Goal: Task Accomplishment & Management: Manage account settings

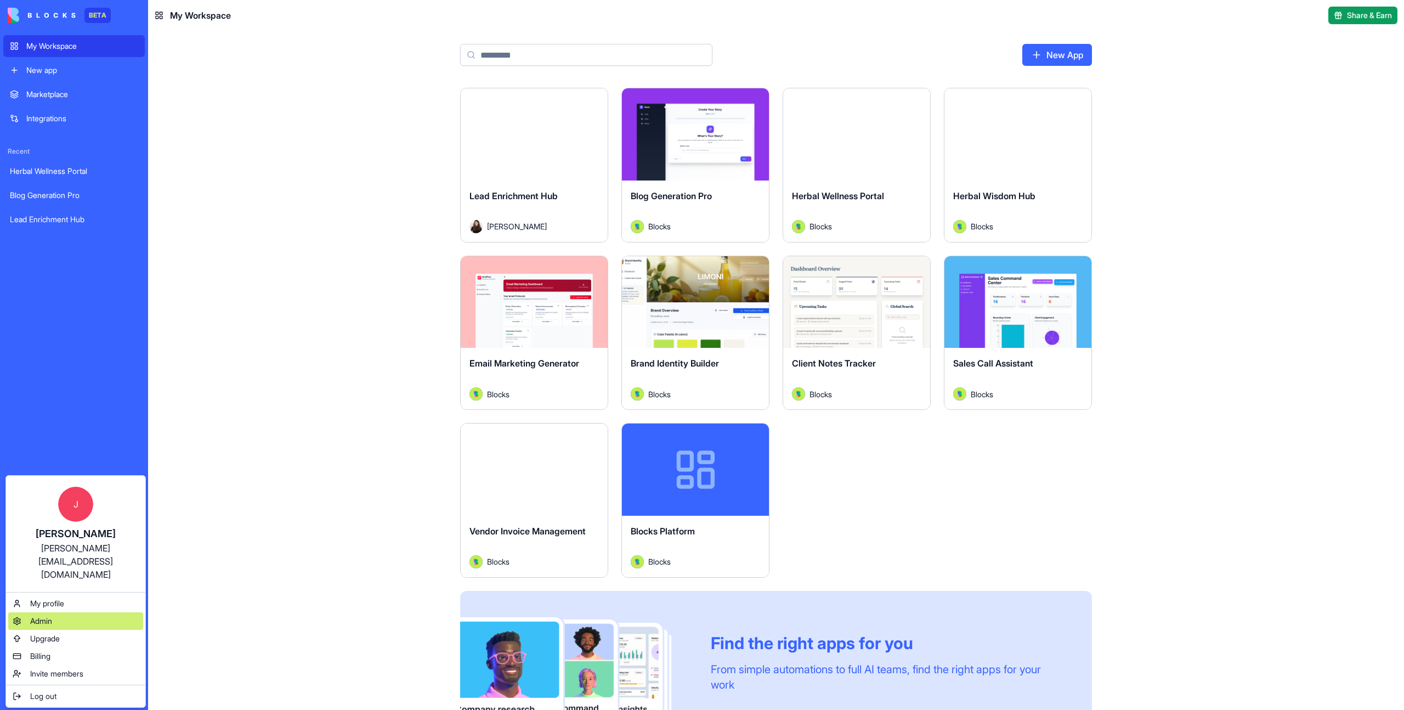
click at [50, 615] on span "Admin" at bounding box center [41, 620] width 22 height 11
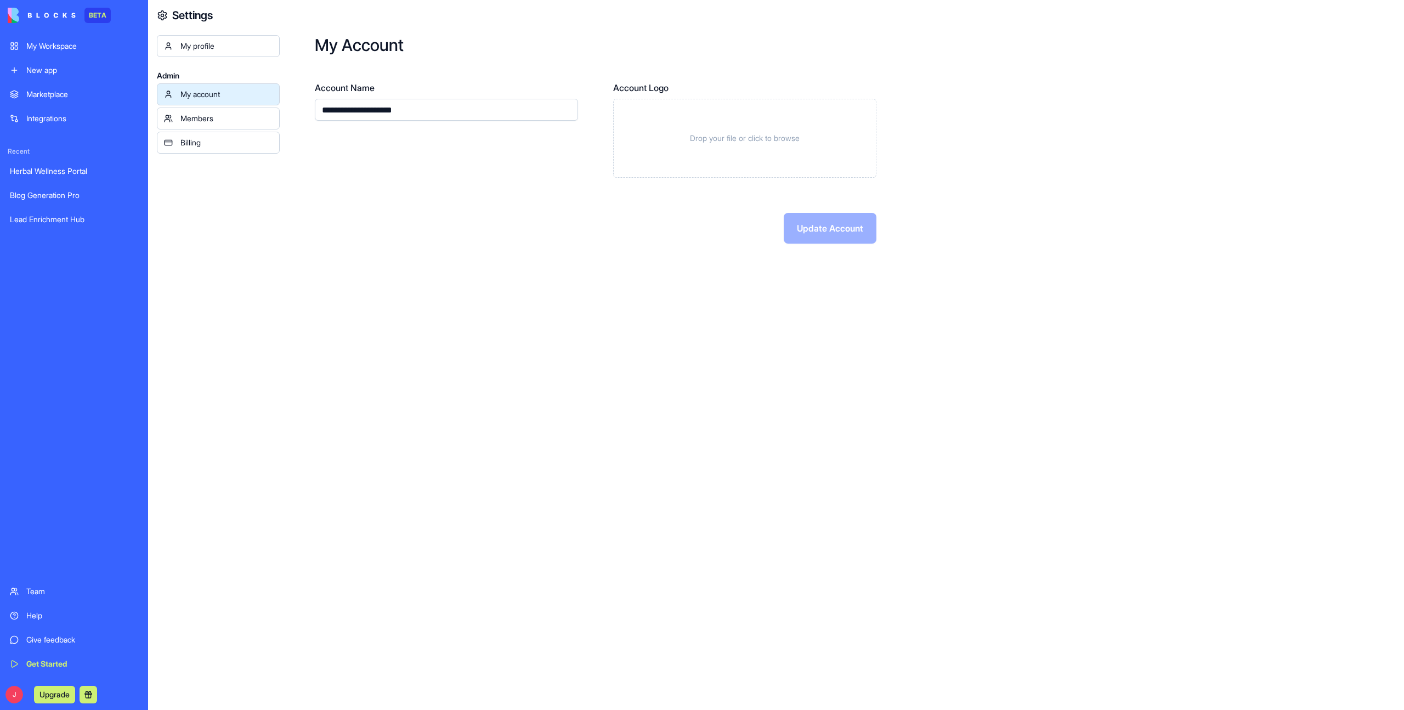
click at [199, 129] on div "My account Members Billing" at bounding box center [218, 118] width 123 height 70
click at [200, 123] on div "Members" at bounding box center [226, 118] width 92 height 11
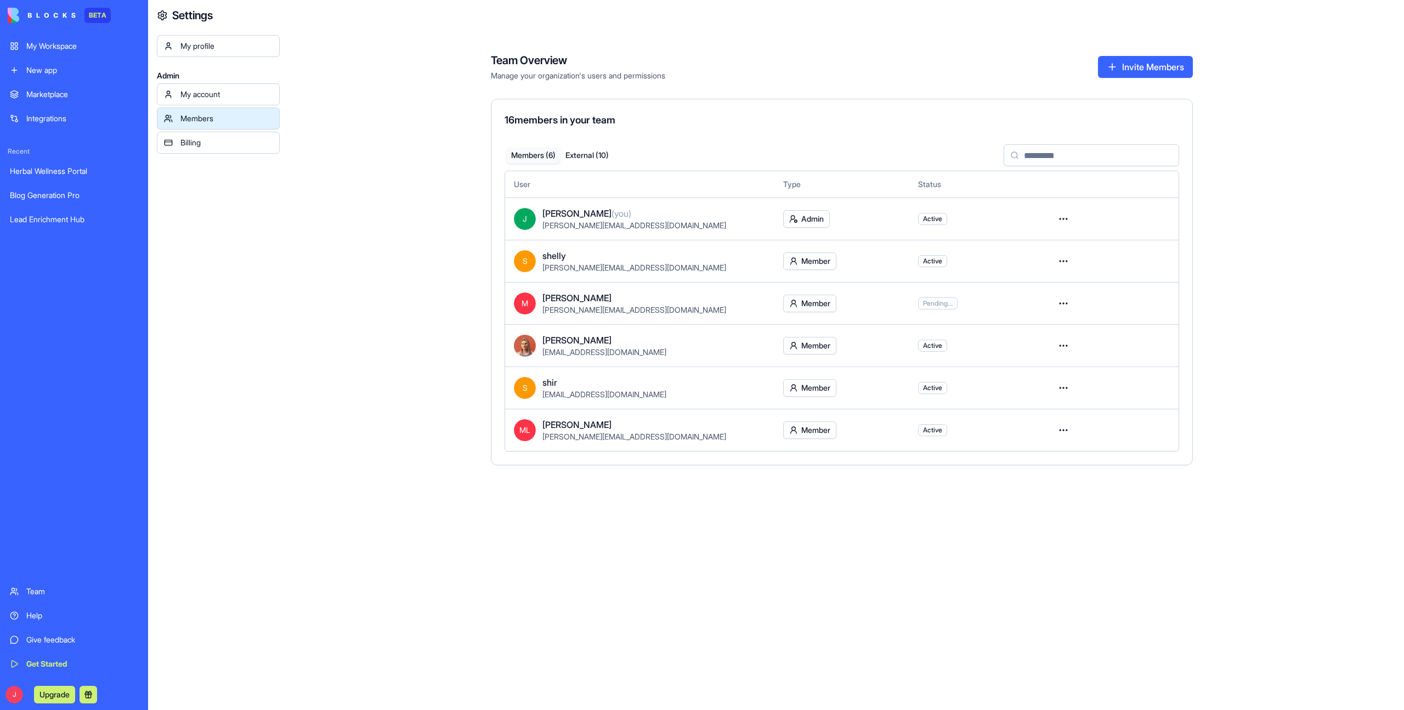
click at [1125, 69] on button "Invite Members" at bounding box center [1145, 67] width 95 height 22
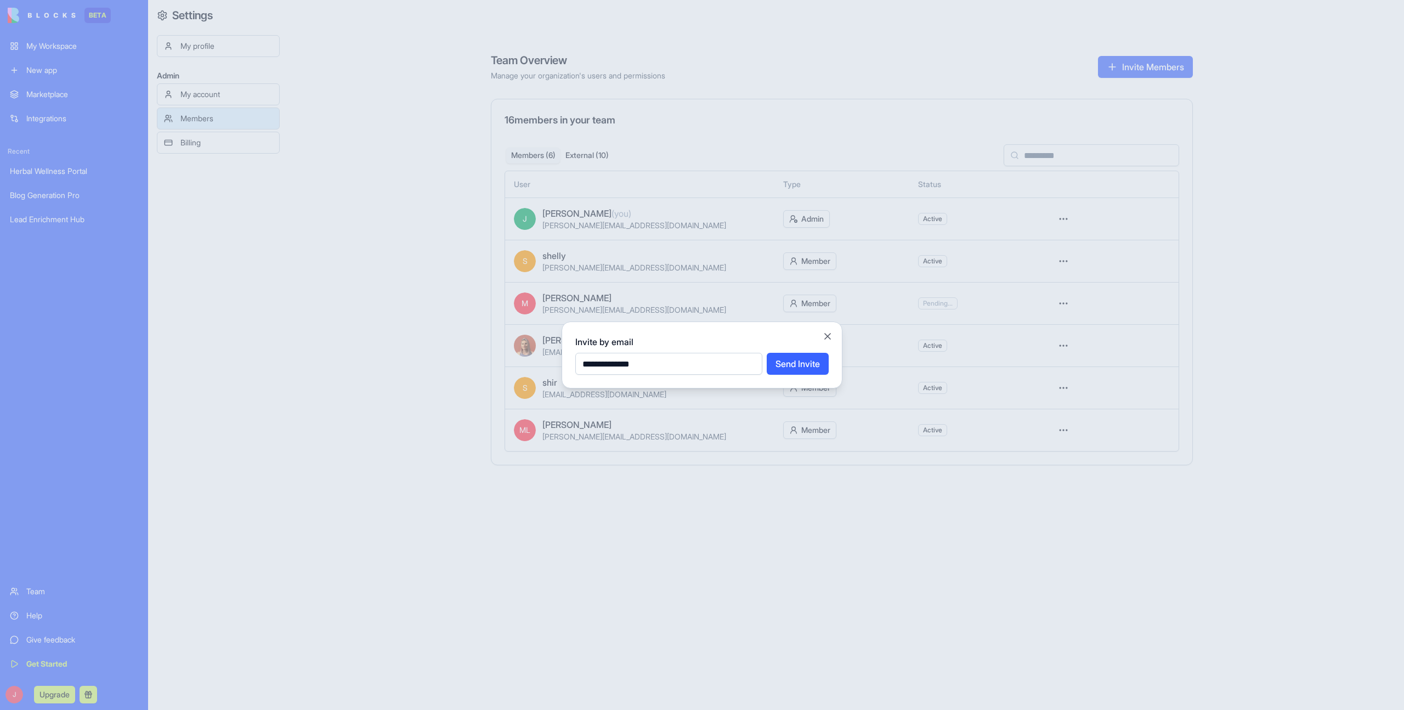
type input "**********"
click at [795, 368] on button "Send Invite" at bounding box center [798, 364] width 62 height 22
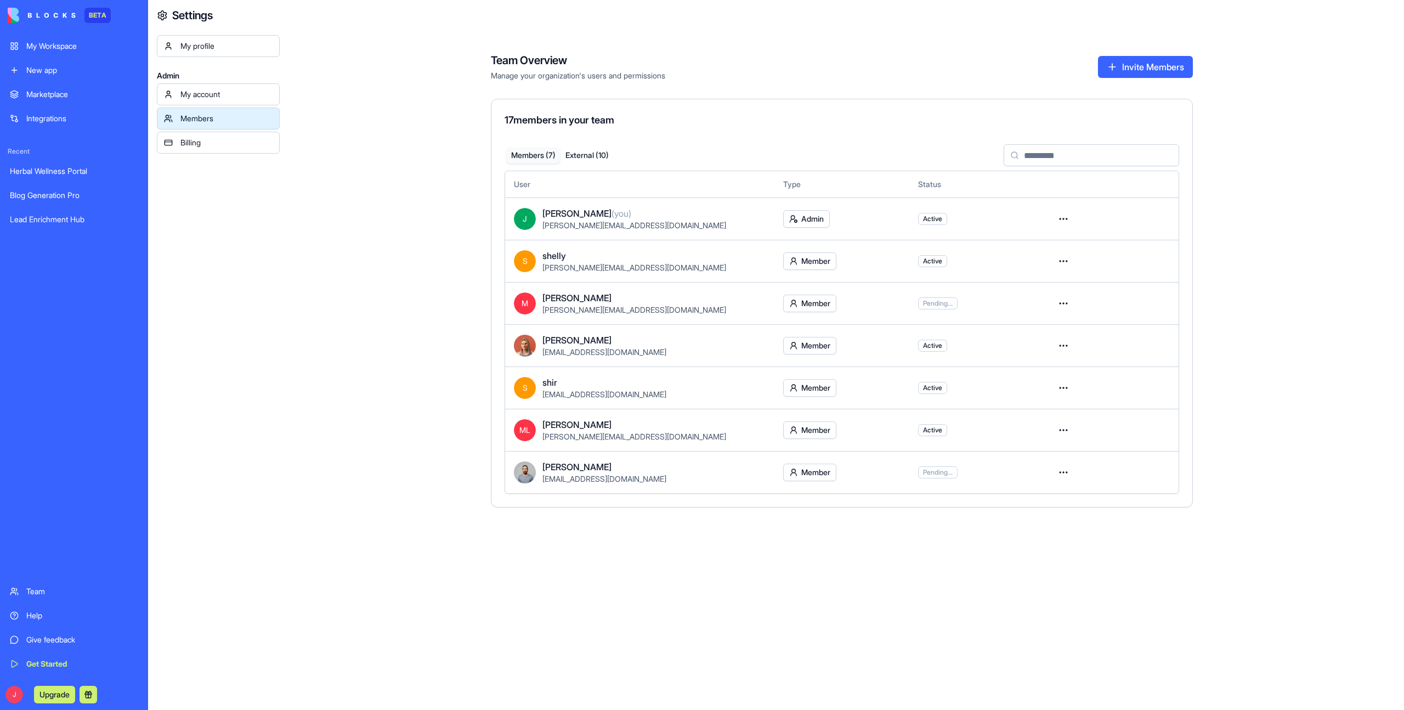
click at [388, 582] on div "Team Overview Manage your organization's users and permissions Invite Members 1…" at bounding box center [842, 355] width 1124 height 710
click at [390, 571] on div "Team Overview Manage your organization's users and permissions Invite Members 1…" at bounding box center [842, 355] width 1124 height 710
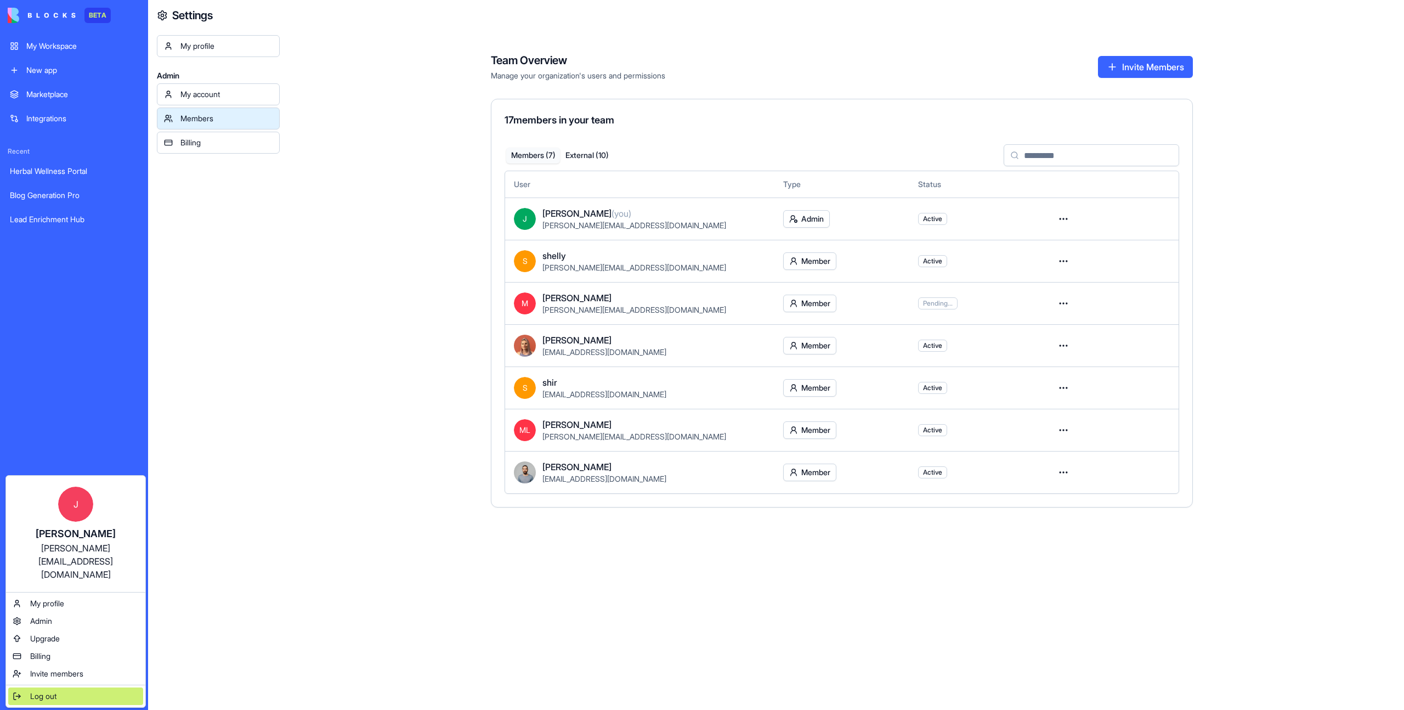
click at [37, 690] on span "Log out" at bounding box center [43, 695] width 26 height 11
